Goal: Complete application form: Complete application form

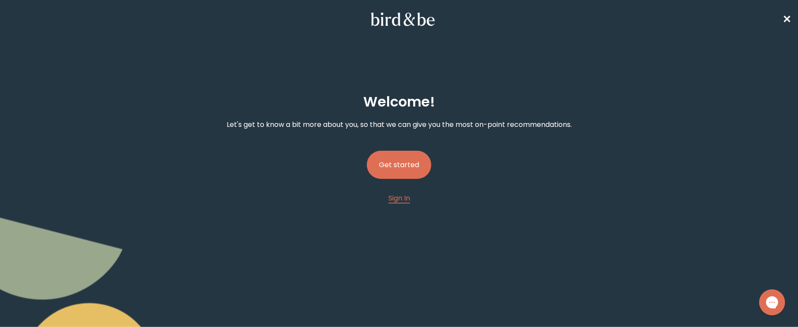
click at [397, 157] on button "Get started" at bounding box center [399, 164] width 64 height 28
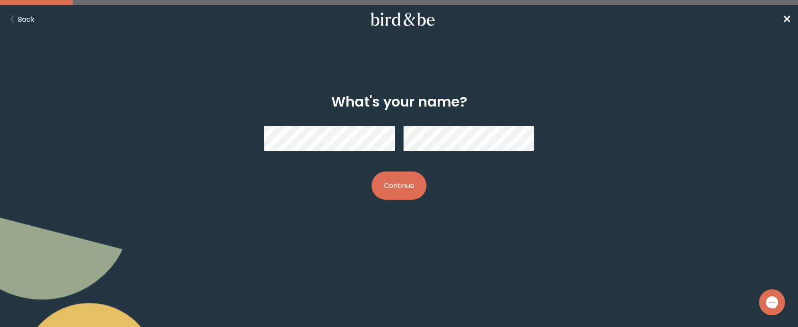
click at [403, 184] on button "Continue" at bounding box center [398, 185] width 55 height 28
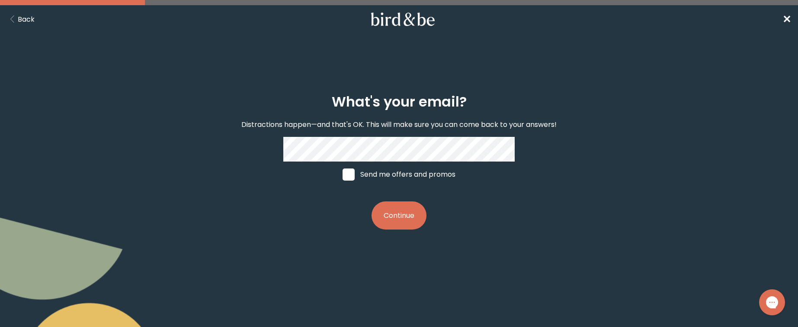
click at [362, 174] on label "Send me offers and promos" at bounding box center [398, 174] width 129 height 26
click at [343, 174] on input "Send me offers and promos" at bounding box center [342, 174] width 0 height 0
checkbox input "true"
click at [411, 216] on button "Continue" at bounding box center [398, 215] width 55 height 28
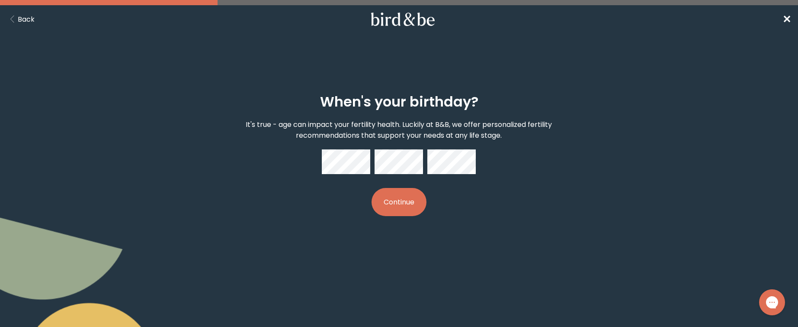
click at [501, 173] on div "When's your birthday? It's true - age can impact your fertility health. Luckily…" at bounding box center [398, 155] width 385 height 150
click at [407, 206] on button "Continue" at bounding box center [398, 202] width 55 height 28
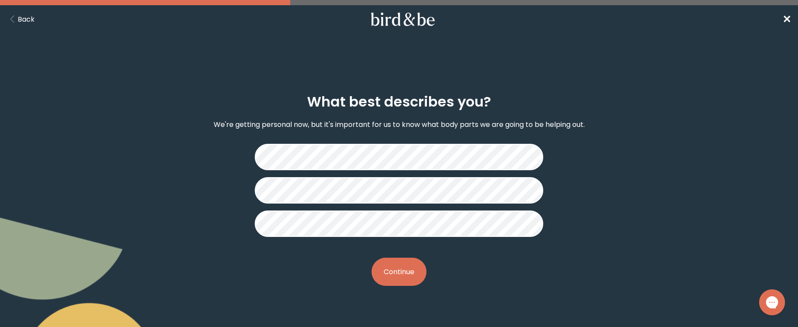
click at [398, 281] on button "Continue" at bounding box center [398, 271] width 55 height 28
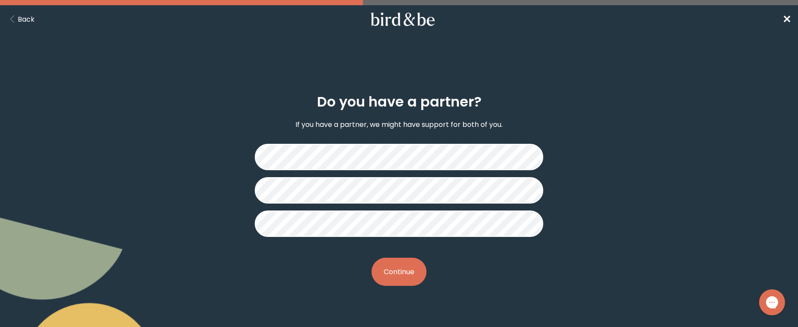
click at [402, 274] on button "Continue" at bounding box center [398, 271] width 55 height 28
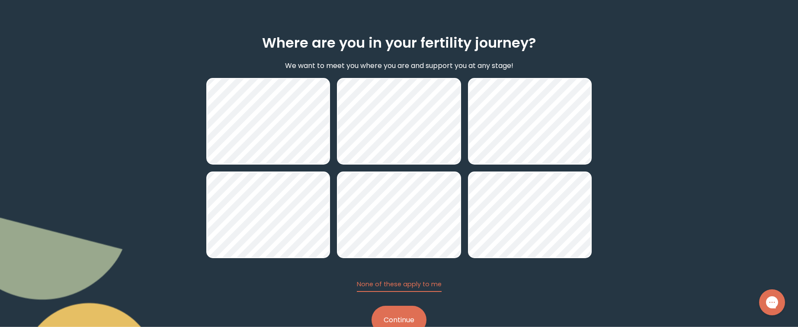
scroll to position [73, 0]
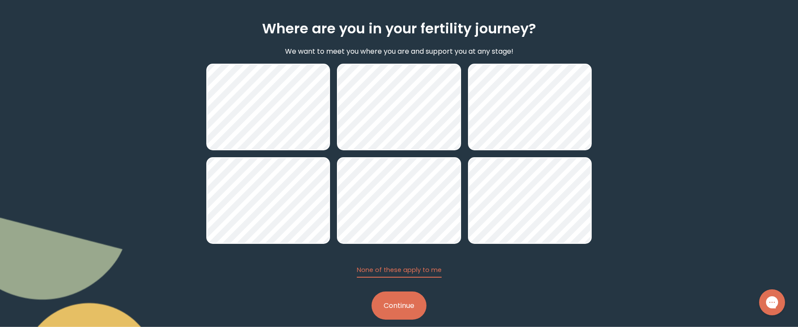
click at [391, 303] on button "Continue" at bounding box center [398, 305] width 55 height 28
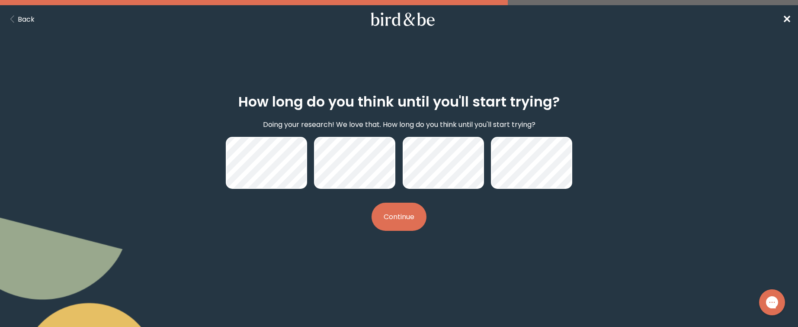
click at [405, 215] on button "Continue" at bounding box center [398, 216] width 55 height 28
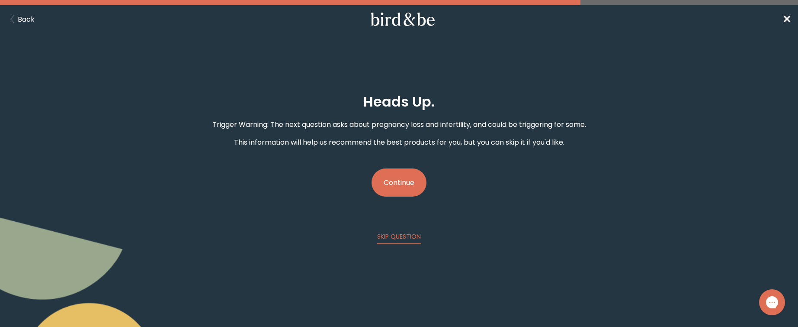
click at [405, 184] on button "Continue" at bounding box center [398, 182] width 55 height 28
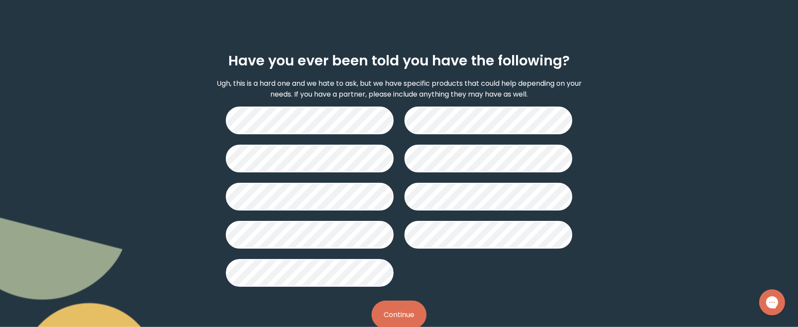
scroll to position [64, 0]
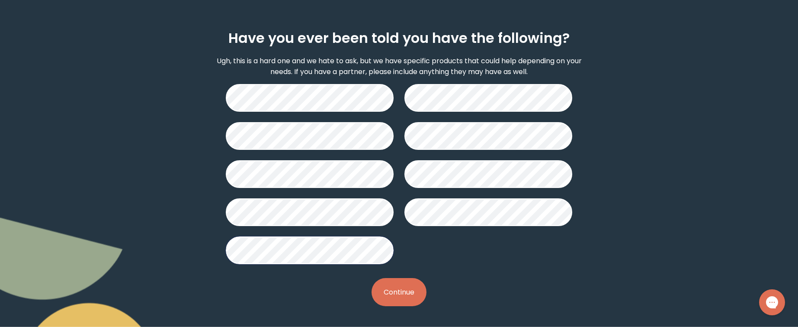
click at [394, 290] on button "Continue" at bounding box center [398, 292] width 55 height 28
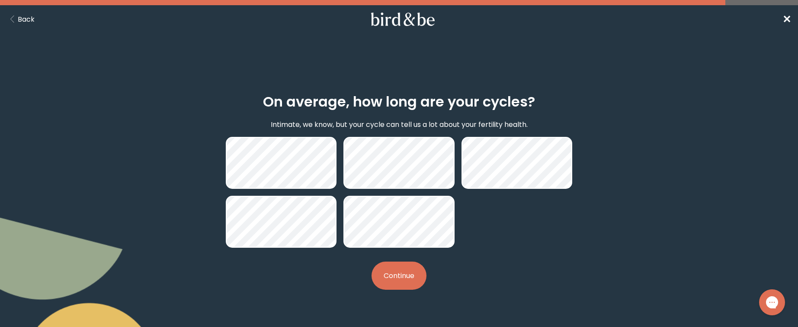
click at [398, 281] on button "Continue" at bounding box center [398, 275] width 55 height 28
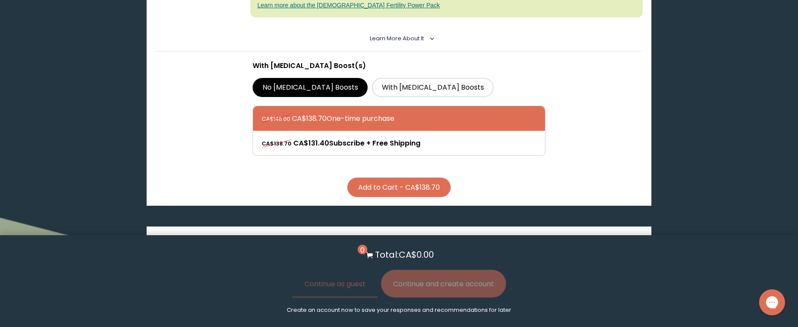
scroll to position [306, 0]
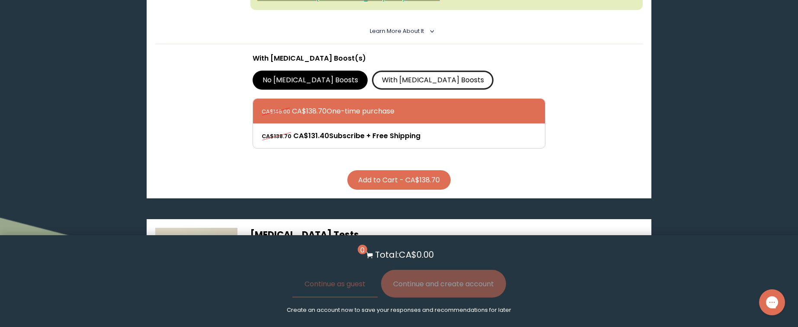
click at [404, 81] on label "With [MEDICAL_DATA] Boosts" at bounding box center [433, 79] width 122 height 19
click at [0, 0] on input "With [MEDICAL_DATA] Boosts" at bounding box center [0, 0] width 0 height 0
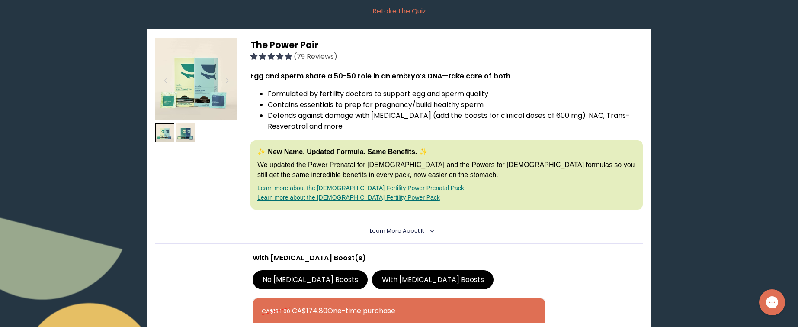
scroll to position [108, 0]
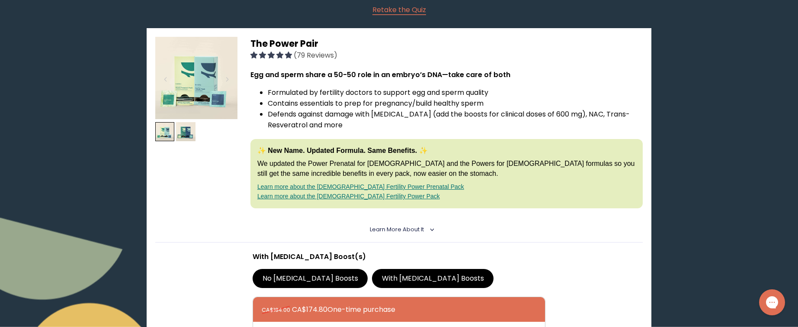
click at [423, 229] on span "Learn More About it" at bounding box center [397, 228] width 54 height 7
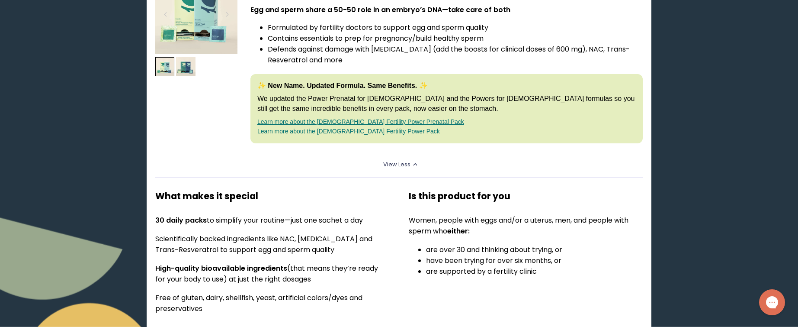
scroll to position [163, 0]
